Goal: Task Accomplishment & Management: Use online tool/utility

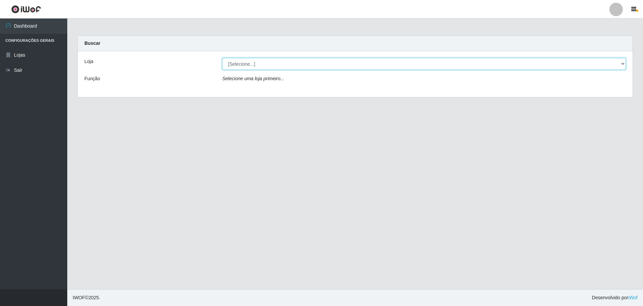
click at [239, 64] on select "[Selecione...] Extrabom - Loja 05 [GEOGRAPHIC_DATA]" at bounding box center [424, 64] width 404 height 12
select select "494"
click at [222, 58] on select "[Selecione...] Extrabom - Loja 05 [GEOGRAPHIC_DATA]" at bounding box center [424, 64] width 404 height 12
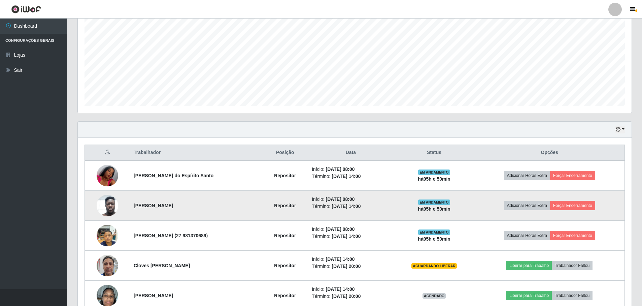
scroll to position [171, 0]
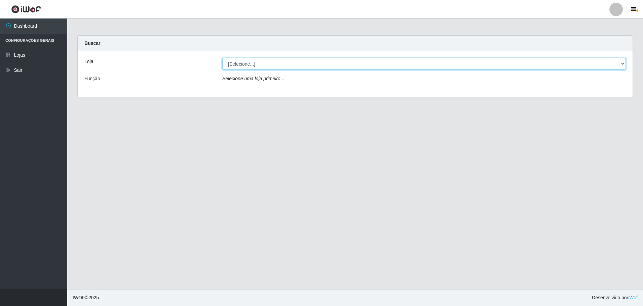
click at [257, 67] on select "[Selecione...] Extrabom - Loja 05 [GEOGRAPHIC_DATA]" at bounding box center [424, 64] width 404 height 12
select select "494"
click at [222, 58] on select "[Selecione...] Extrabom - Loja 05 [GEOGRAPHIC_DATA]" at bounding box center [424, 64] width 404 height 12
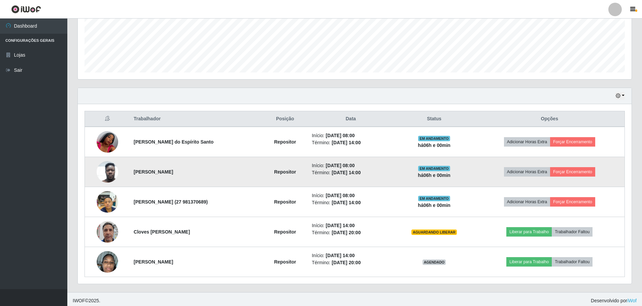
scroll to position [171, 0]
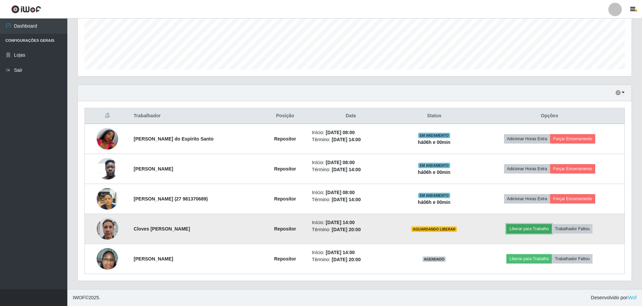
click at [526, 229] on button "Liberar para Trabalho" at bounding box center [528, 228] width 45 height 9
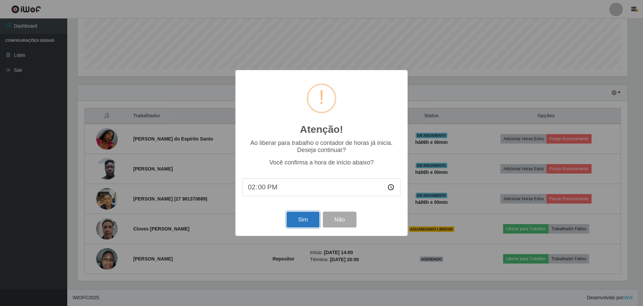
click at [307, 222] on button "Sim" at bounding box center [303, 219] width 33 height 16
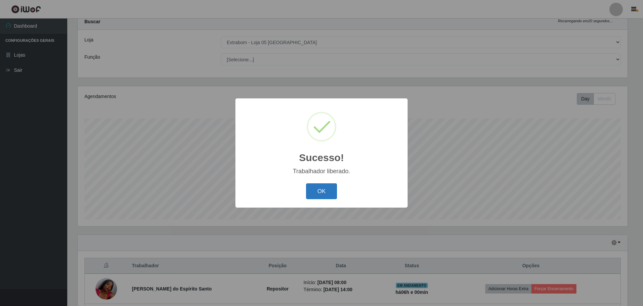
click at [321, 193] on button "OK" at bounding box center [321, 191] width 31 height 16
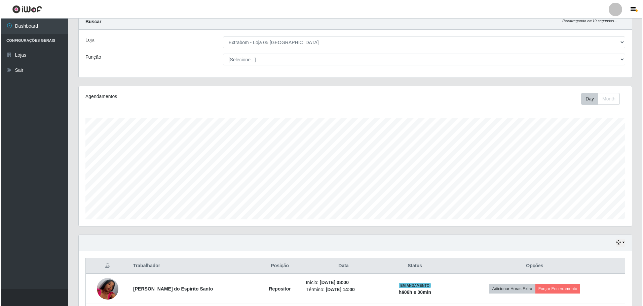
scroll to position [171, 0]
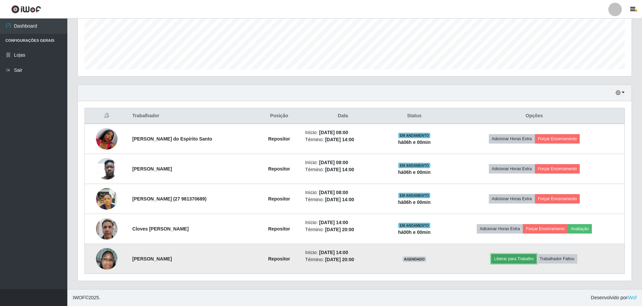
click at [515, 255] on button "Liberar para Trabalho" at bounding box center [513, 258] width 45 height 9
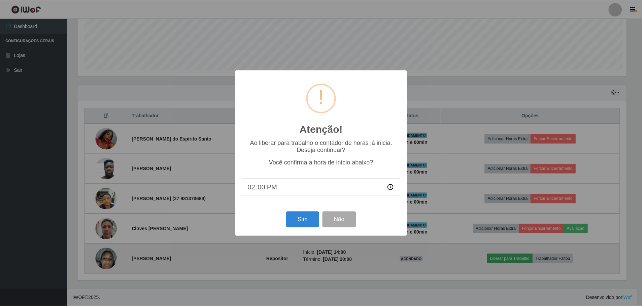
scroll to position [140, 550]
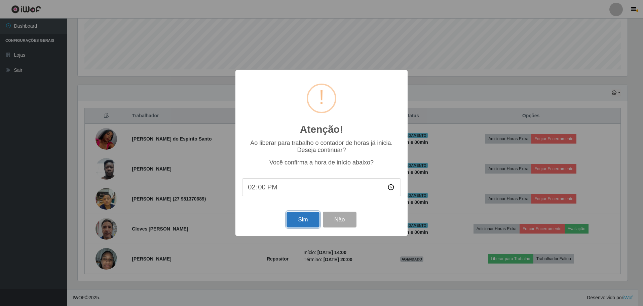
click at [309, 223] on button "Sim" at bounding box center [303, 219] width 33 height 16
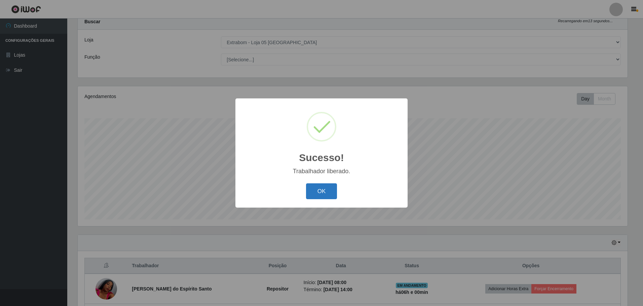
click at [311, 196] on button "OK" at bounding box center [321, 191] width 31 height 16
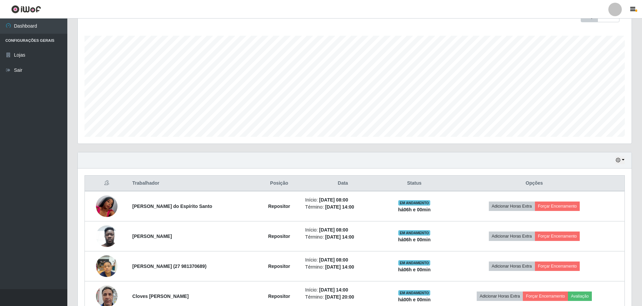
scroll to position [0, 0]
